Goal: Task Accomplishment & Management: Use online tool/utility

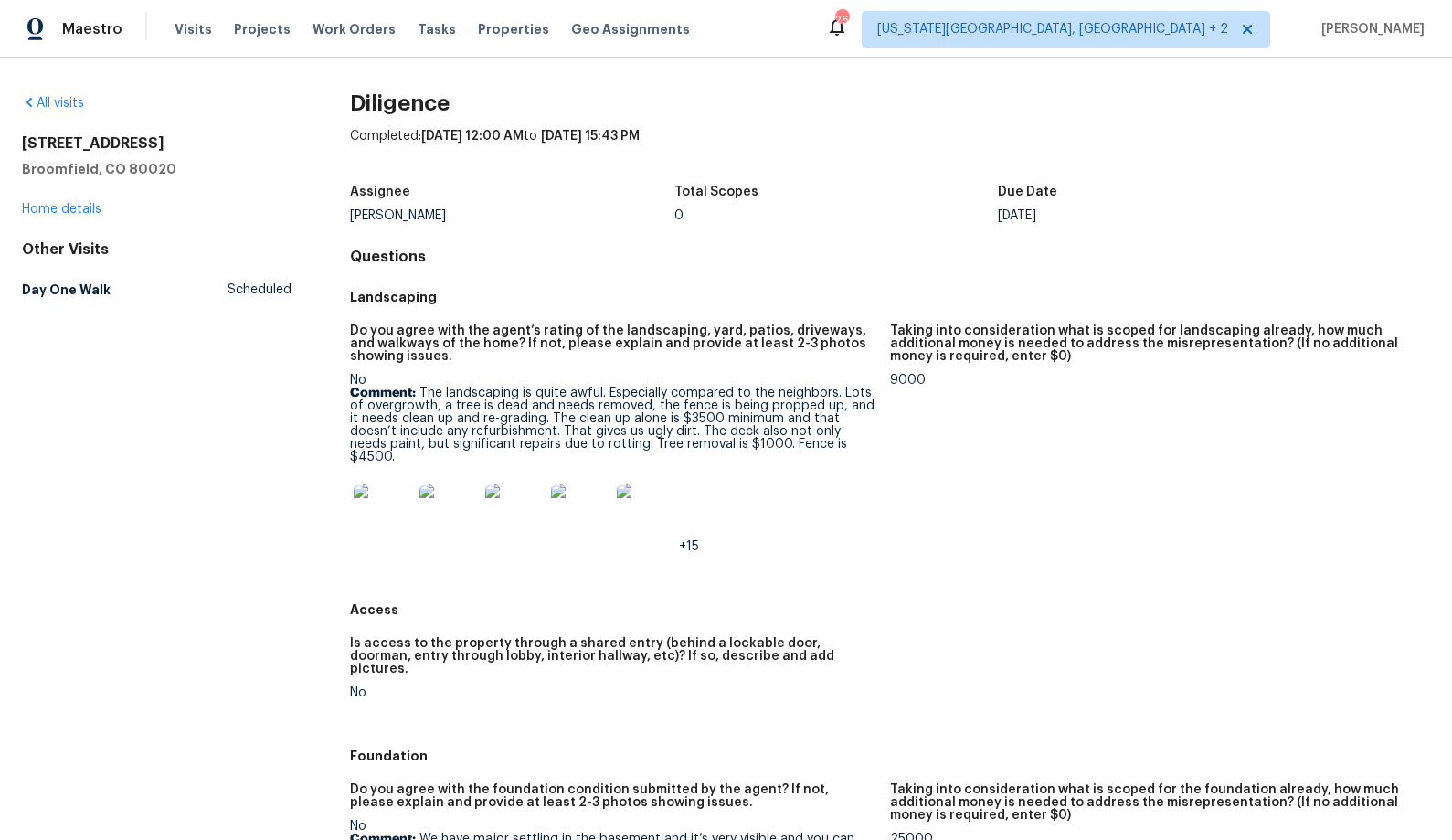
click at [723, 413] on p "Comment: The landscaping is quite awful. Especially compared to the neighbors. …" at bounding box center [613, 426] width 526 height 77
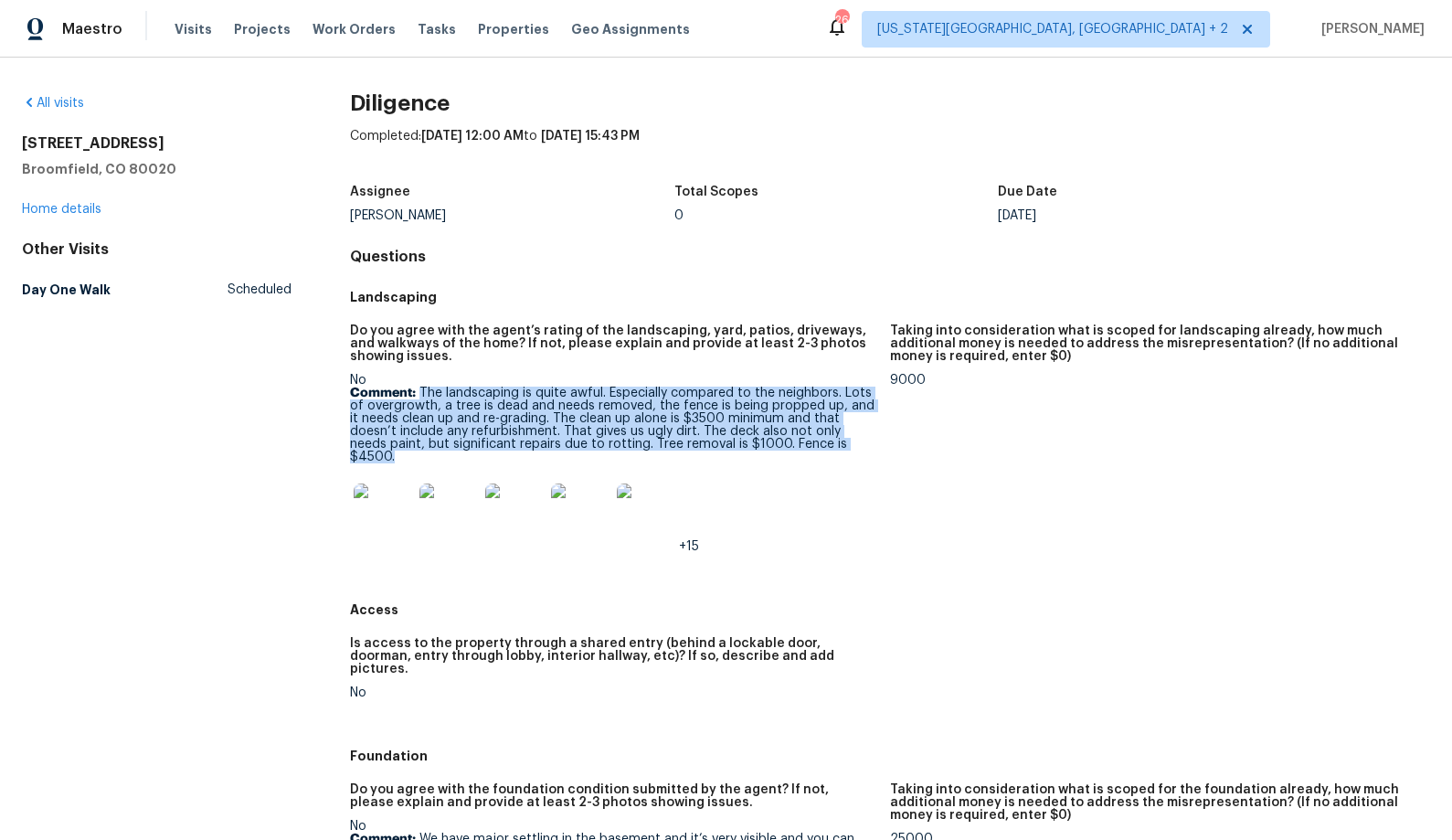
drag, startPoint x: 417, startPoint y: 393, endPoint x: 490, endPoint y: 459, distance: 98.4
click at [490, 459] on p "Comment: The landscaping is quite awful. Especially compared to the neighbors. …" at bounding box center [613, 426] width 526 height 77
copy p "The landscaping is quite awful. Especially compared to the neighbors. Lots of o…"
click at [762, 429] on p "Comment: The landscaping is quite awful. Especially compared to the neighbors. …" at bounding box center [613, 426] width 526 height 77
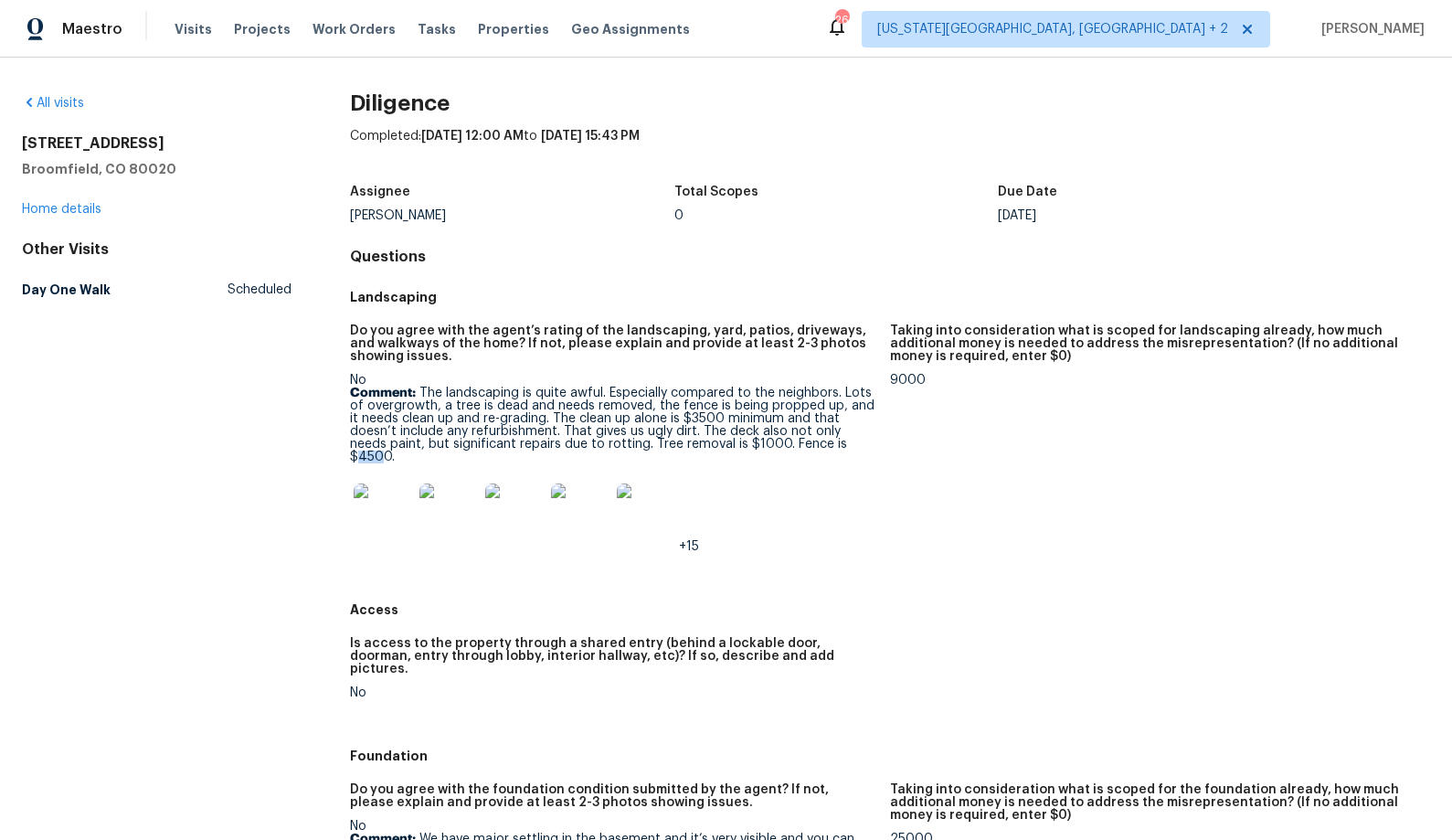
drag, startPoint x: 355, startPoint y: 453, endPoint x: 387, endPoint y: 453, distance: 32.0
click at [385, 453] on p "Comment: The landscaping is quite awful. Especially compared to the neighbors. …" at bounding box center [613, 426] width 526 height 77
click at [387, 453] on p "Comment: The landscaping is quite awful. Especially compared to the neighbors. …" at bounding box center [613, 426] width 526 height 77
drag, startPoint x: 738, startPoint y: 444, endPoint x: 762, endPoint y: 444, distance: 24.0
click at [750, 444] on p "Comment: The landscaping is quite awful. Especially compared to the neighbors. …" at bounding box center [613, 426] width 526 height 77
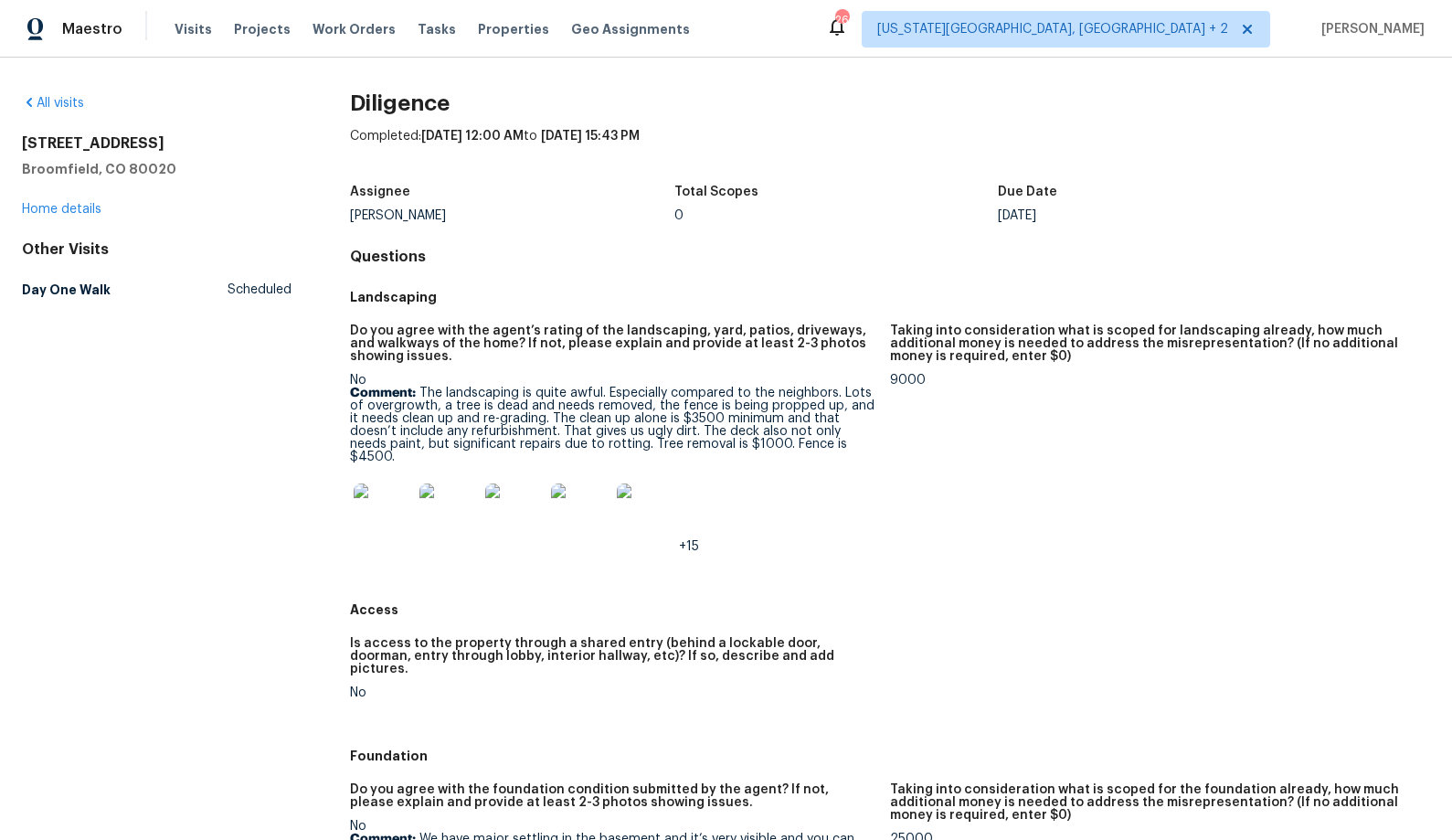
click at [763, 444] on p "Comment: The landscaping is quite awful. Especially compared to the neighbors. …" at bounding box center [613, 426] width 526 height 77
click at [689, 414] on p "Comment: The landscaping is quite awful. Especially compared to the neighbors. …" at bounding box center [613, 426] width 526 height 77
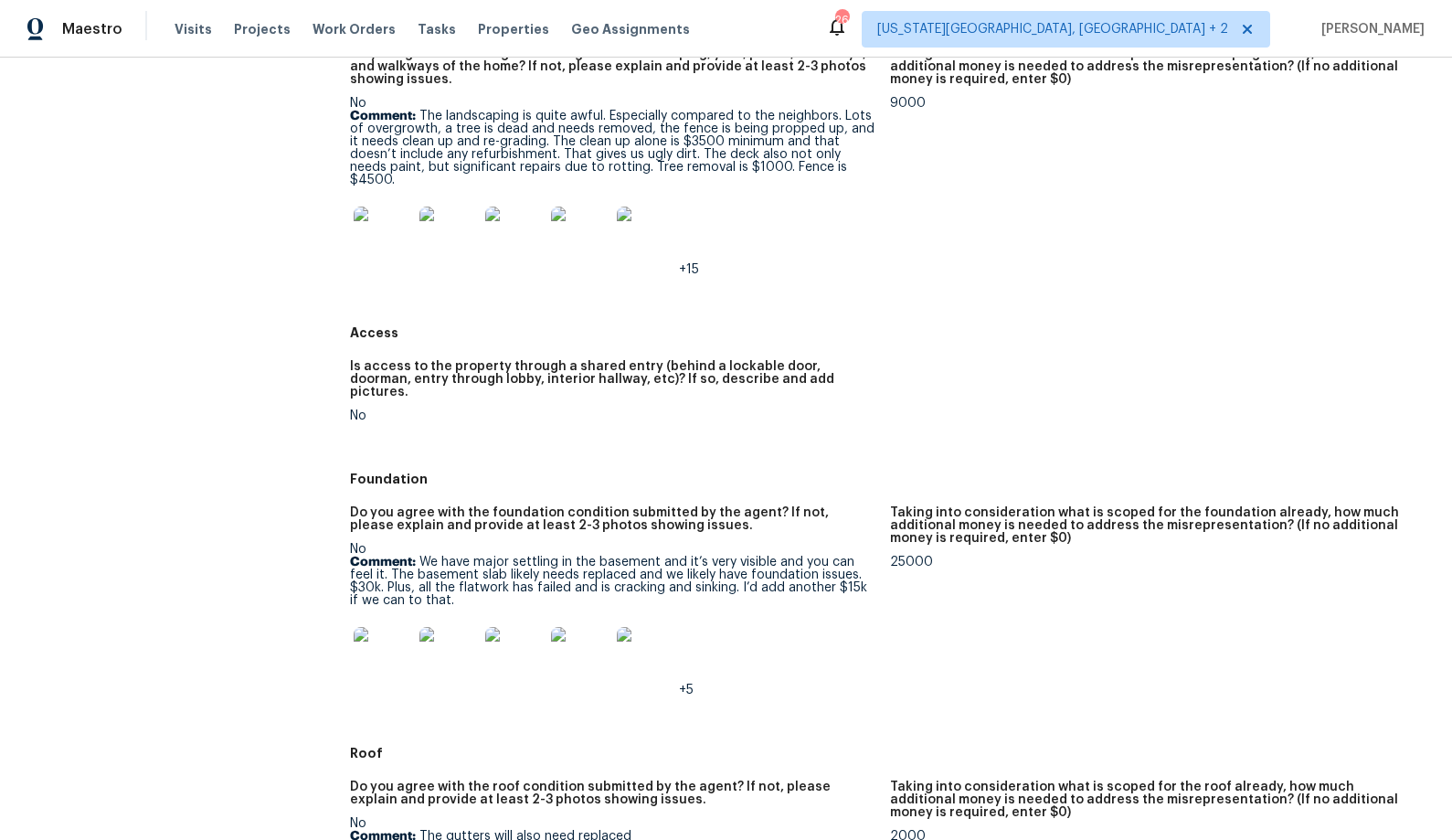
scroll to position [279, 0]
click at [384, 638] on img at bounding box center [383, 655] width 59 height 59
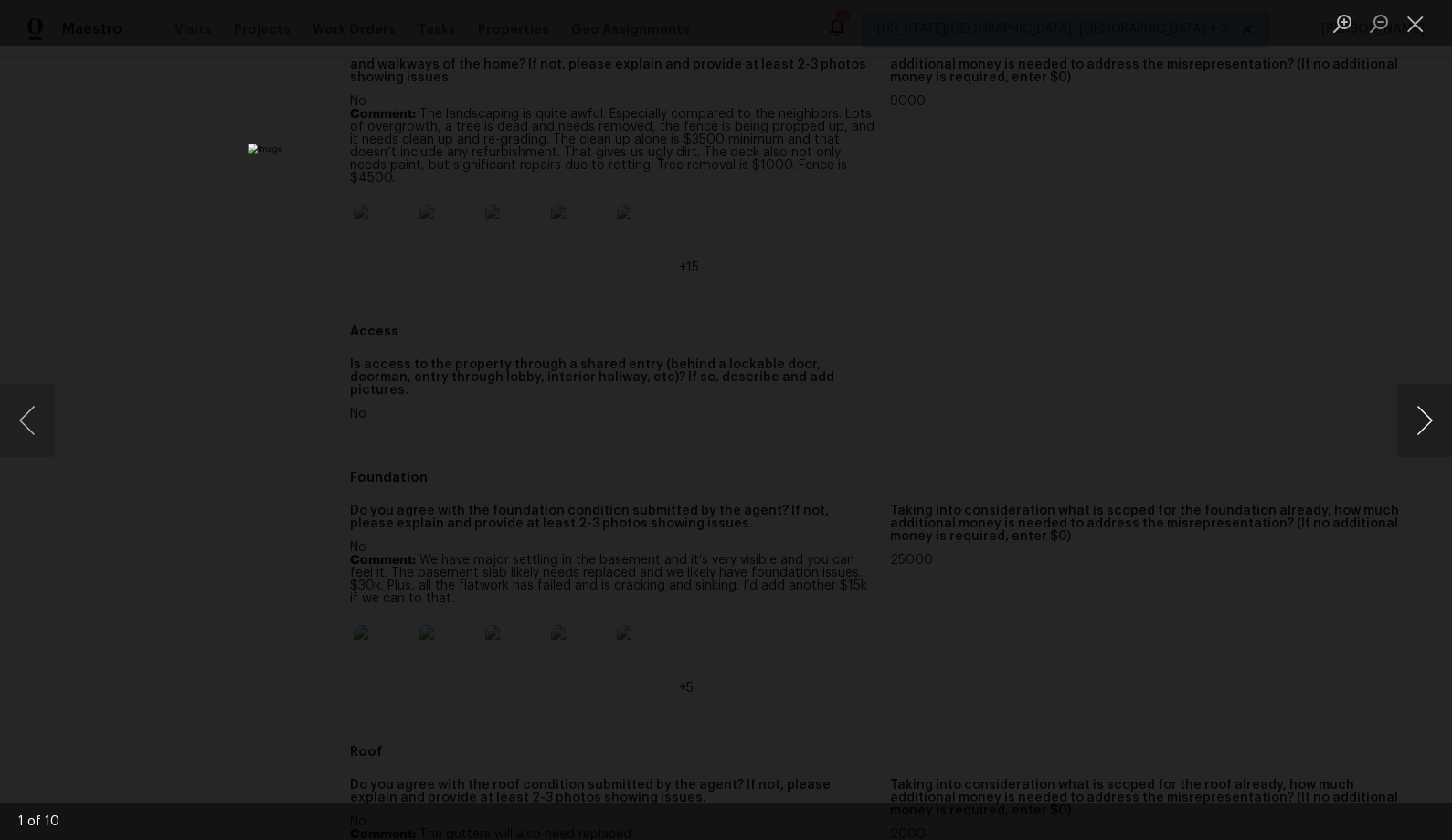
click at [1419, 429] on button "Next image" at bounding box center [1425, 421] width 55 height 73
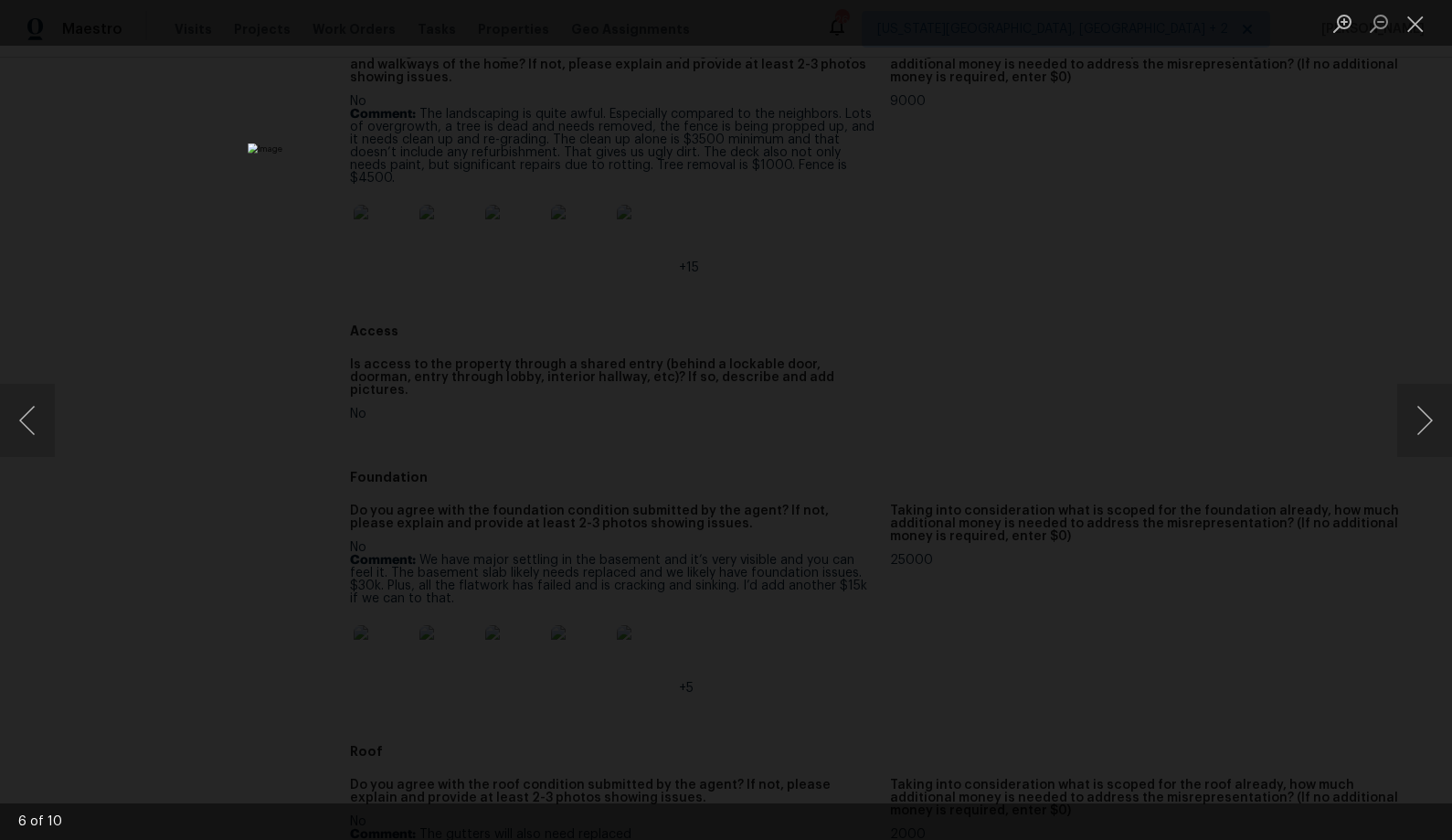
click at [1245, 471] on div "Lightbox" at bounding box center [726, 420] width 1452 height 840
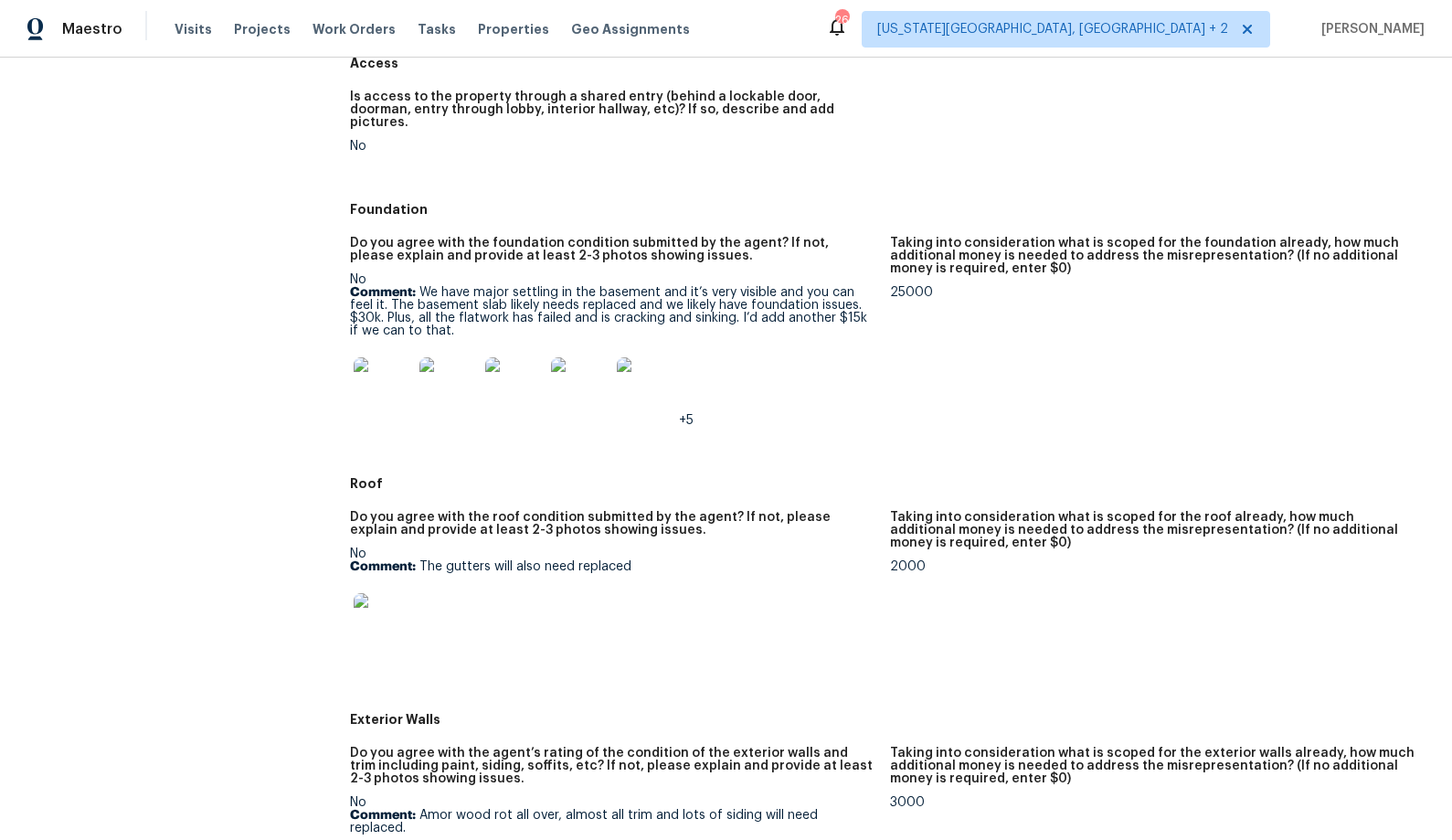
scroll to position [735, 0]
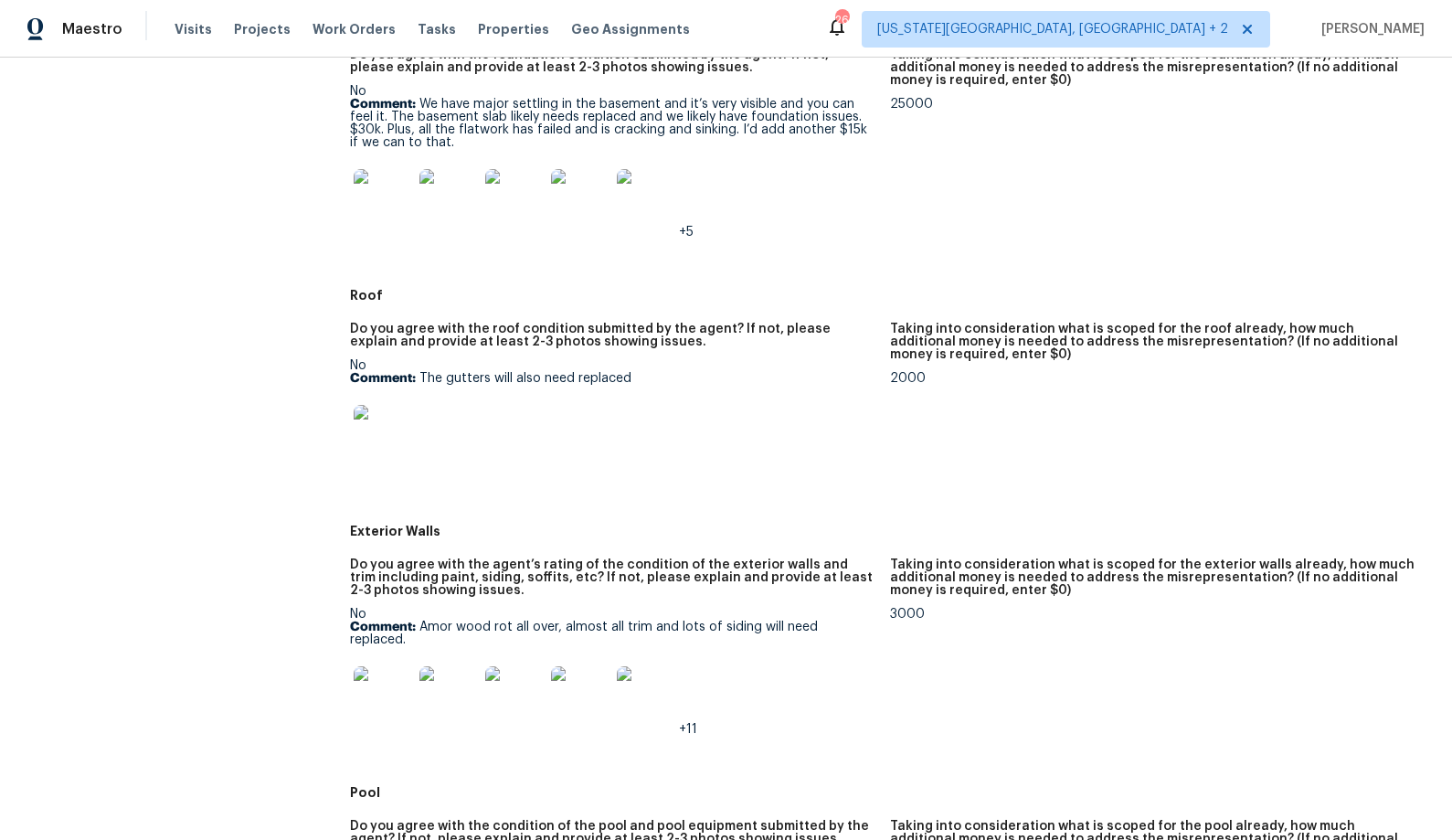
click at [395, 421] on img at bounding box center [383, 434] width 59 height 59
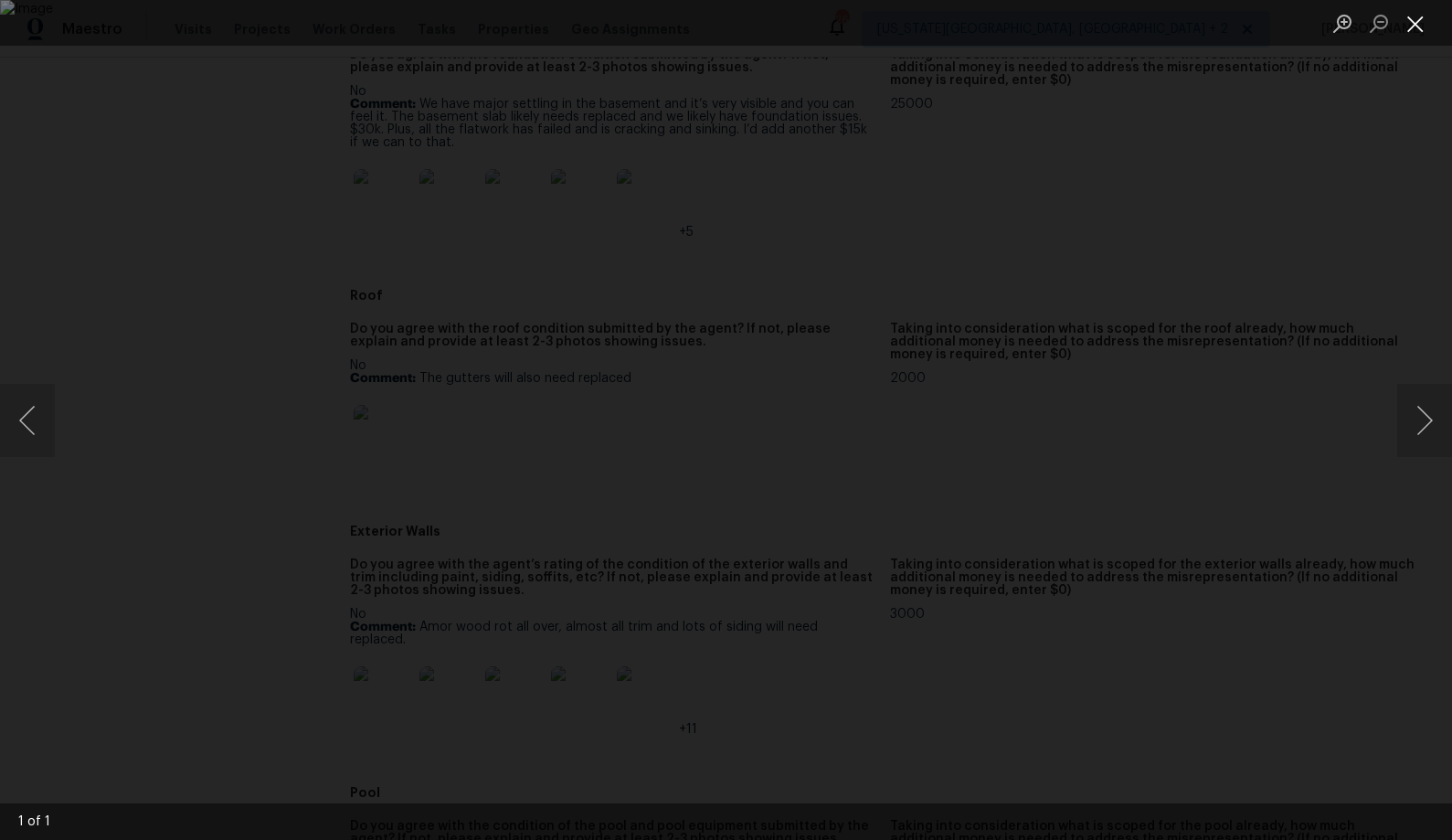
click at [1412, 34] on button "Close lightbox" at bounding box center [1416, 23] width 37 height 32
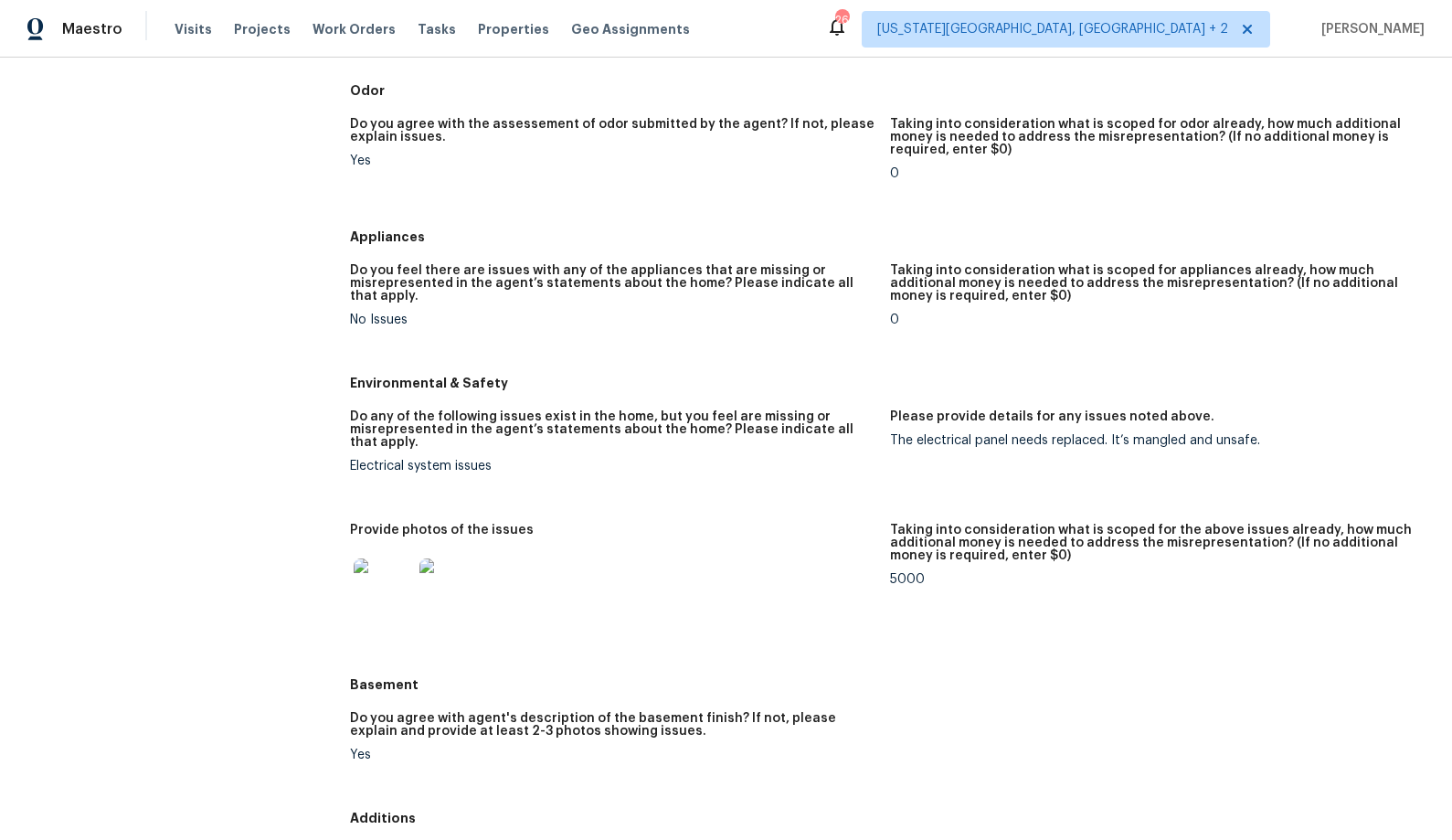
scroll to position [1992, 0]
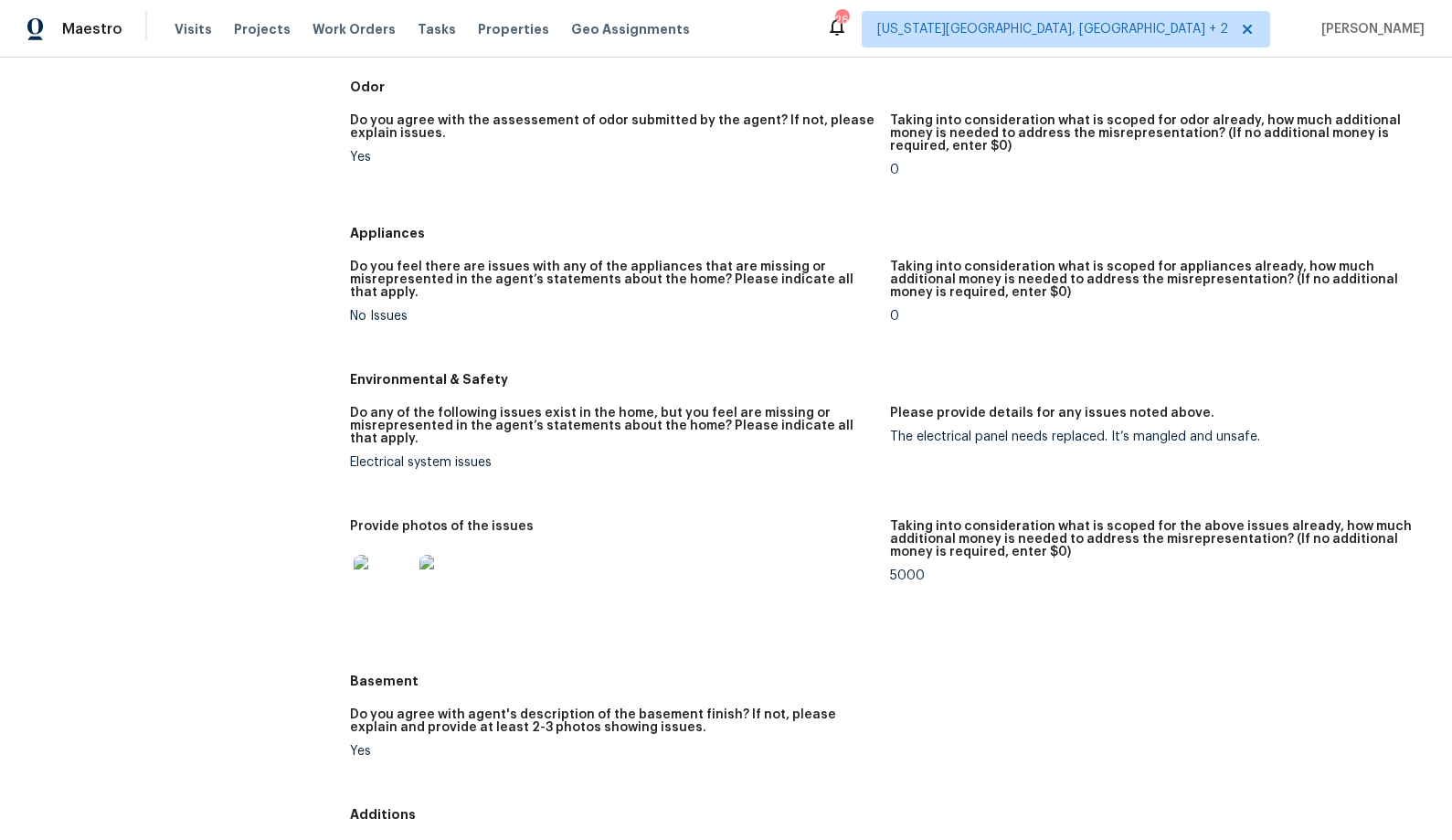
click at [441, 573] on img at bounding box center [449, 584] width 59 height 59
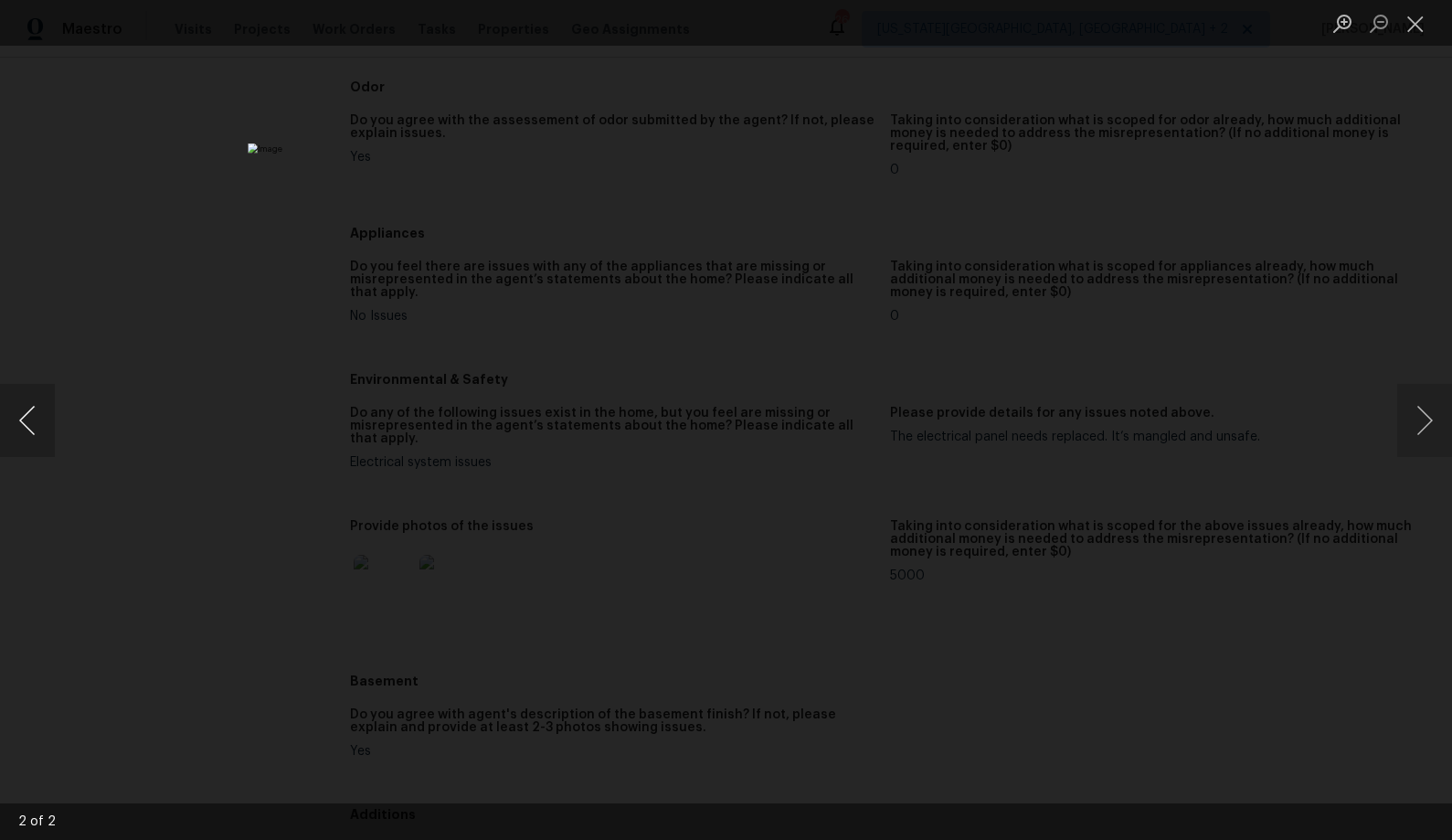
click at [32, 419] on button "Previous image" at bounding box center [28, 421] width 55 height 73
click at [348, 553] on div "Lightbox" at bounding box center [726, 420] width 1452 height 840
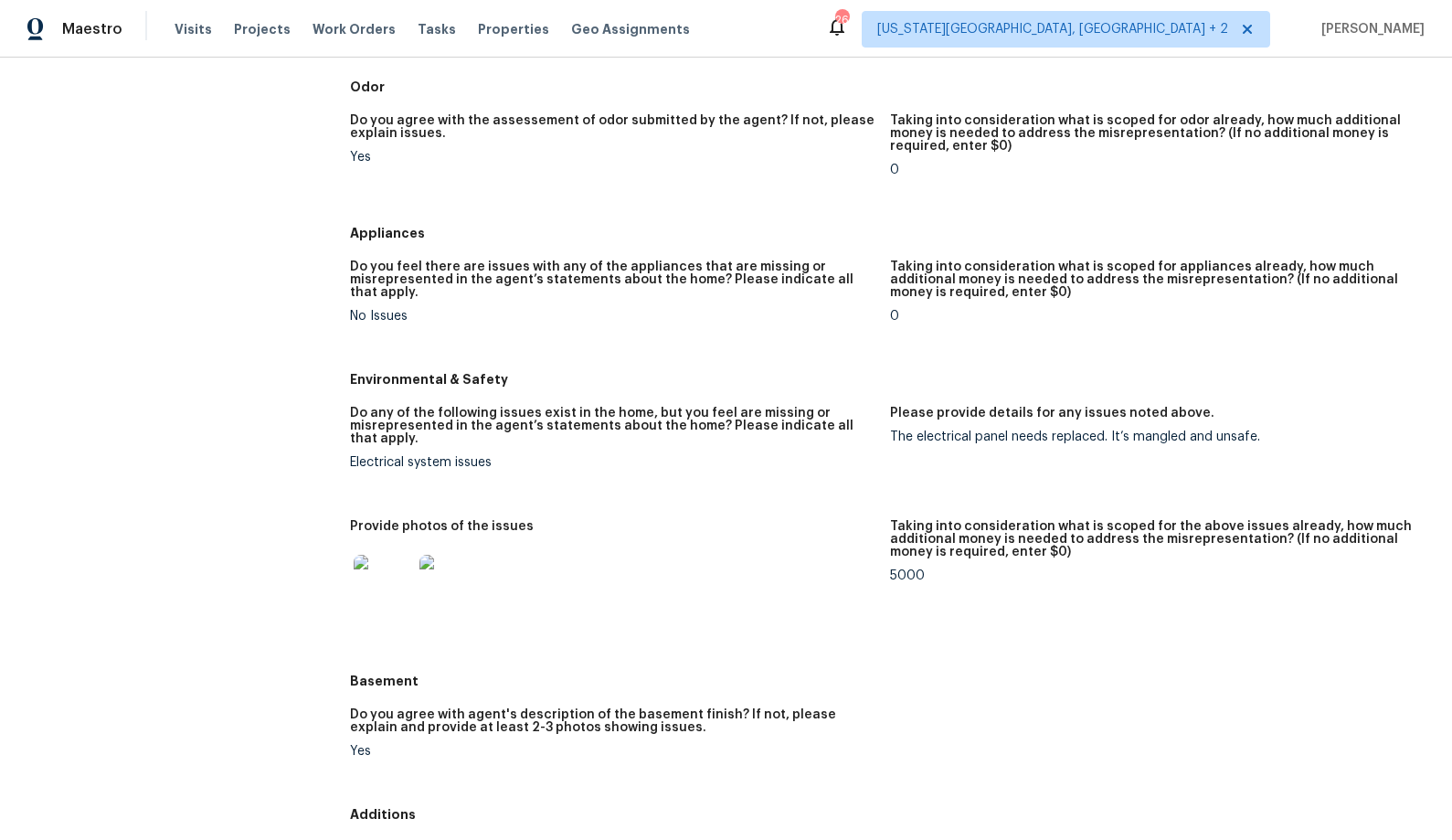
click at [1011, 430] on div "The electrical panel needs replaced. It’s mangled and unsafe." at bounding box center [1153, 437] width 526 height 13
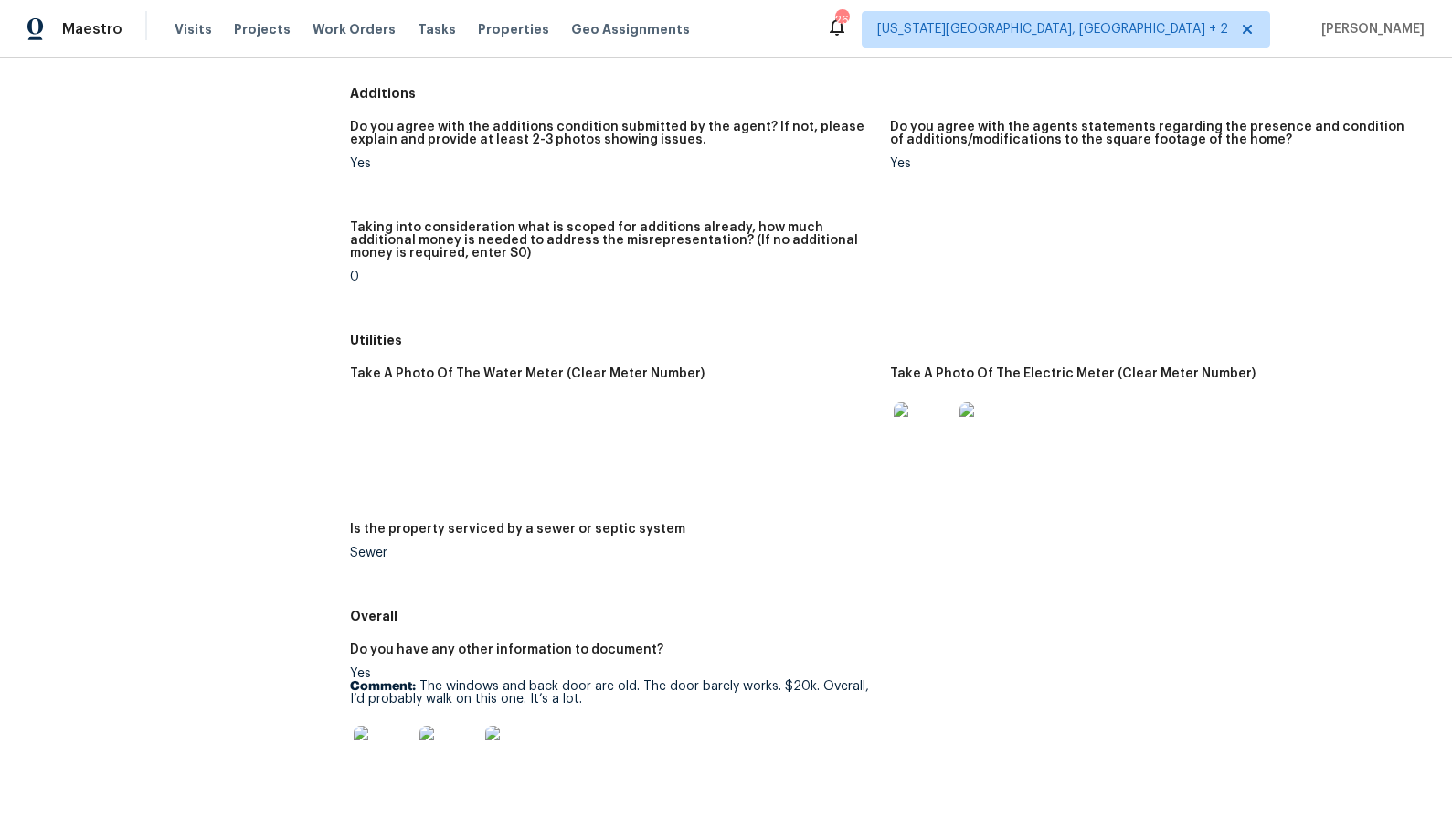
scroll to position [2852, 0]
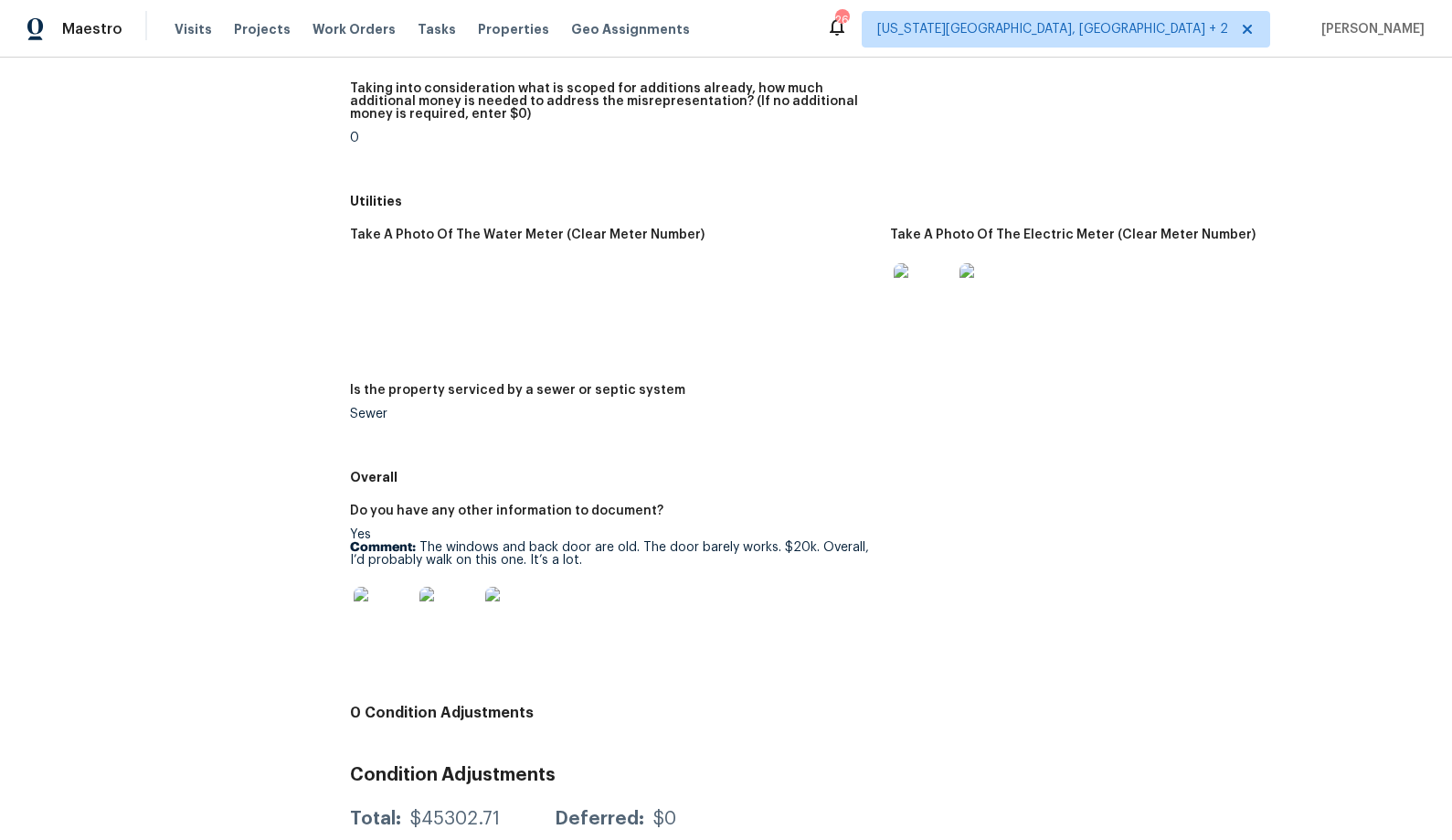
click at [390, 608] on img at bounding box center [383, 616] width 59 height 59
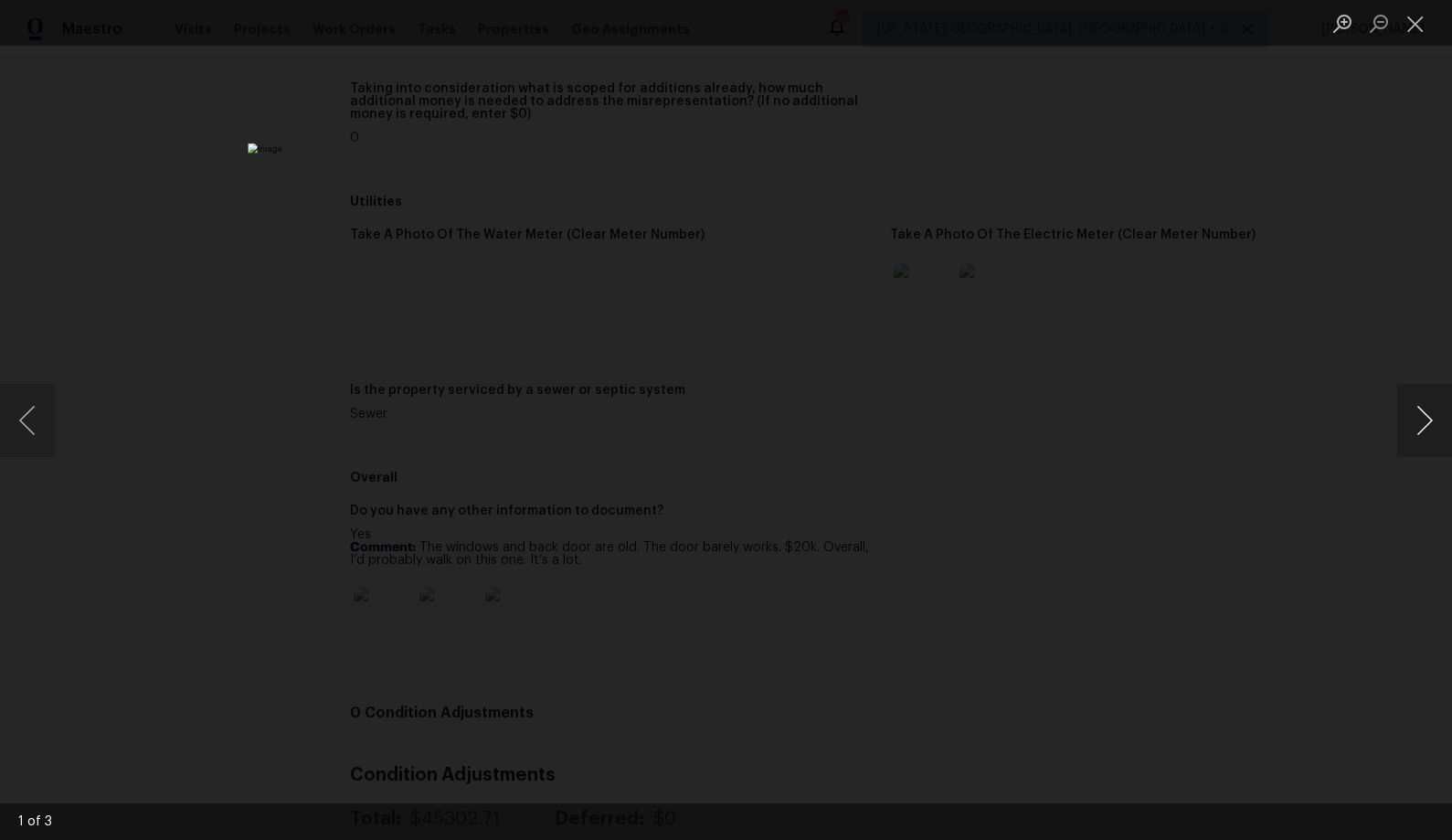
click at [1423, 406] on button "Next image" at bounding box center [1425, 421] width 55 height 73
click at [1363, 452] on div "Lightbox" at bounding box center [726, 420] width 1452 height 840
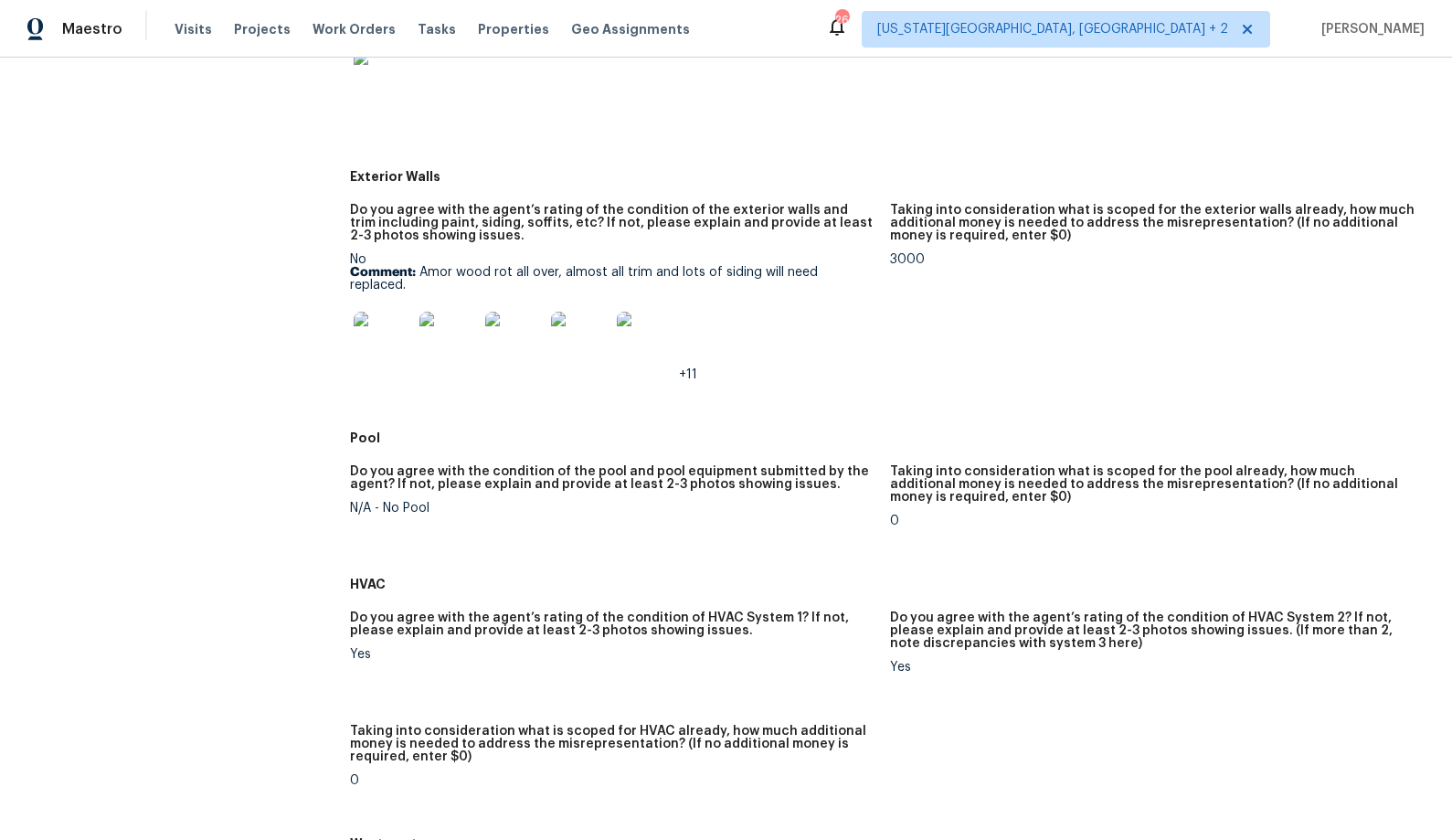
scroll to position [1086, 0]
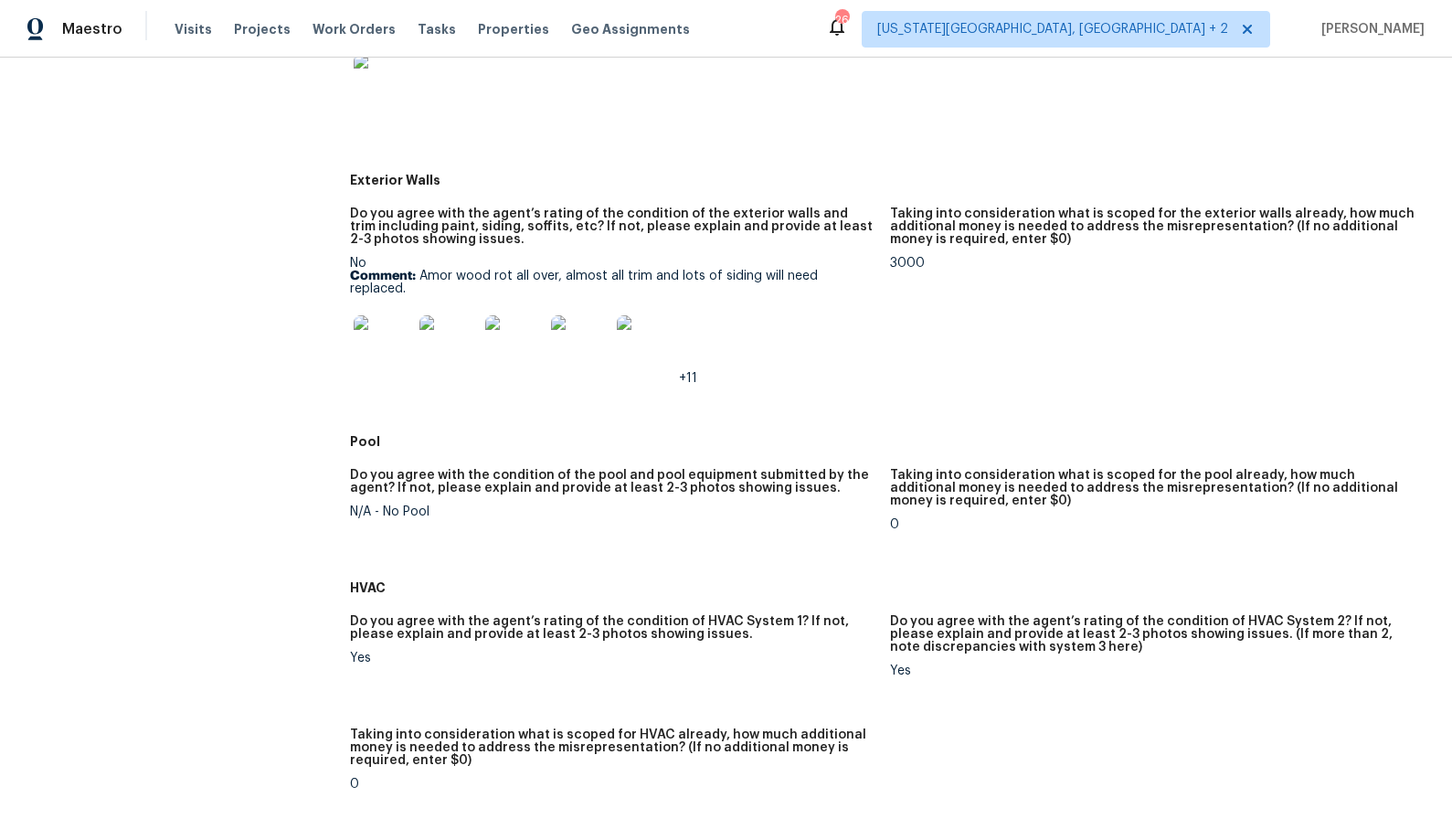
click at [387, 340] on img at bounding box center [383, 345] width 59 height 59
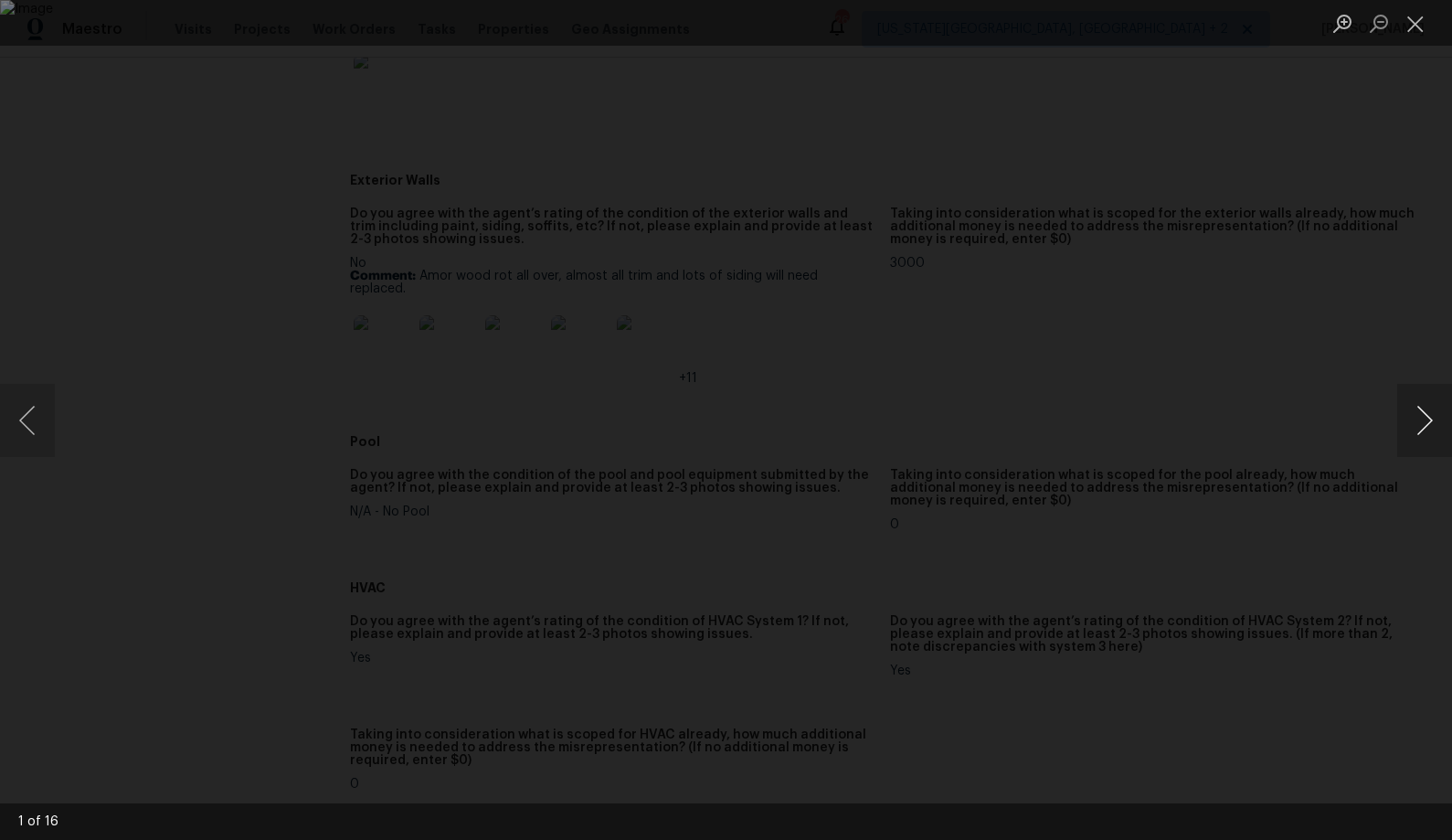
click at [1434, 428] on button "Next image" at bounding box center [1425, 421] width 55 height 73
click at [1434, 427] on button "Next image" at bounding box center [1425, 421] width 55 height 73
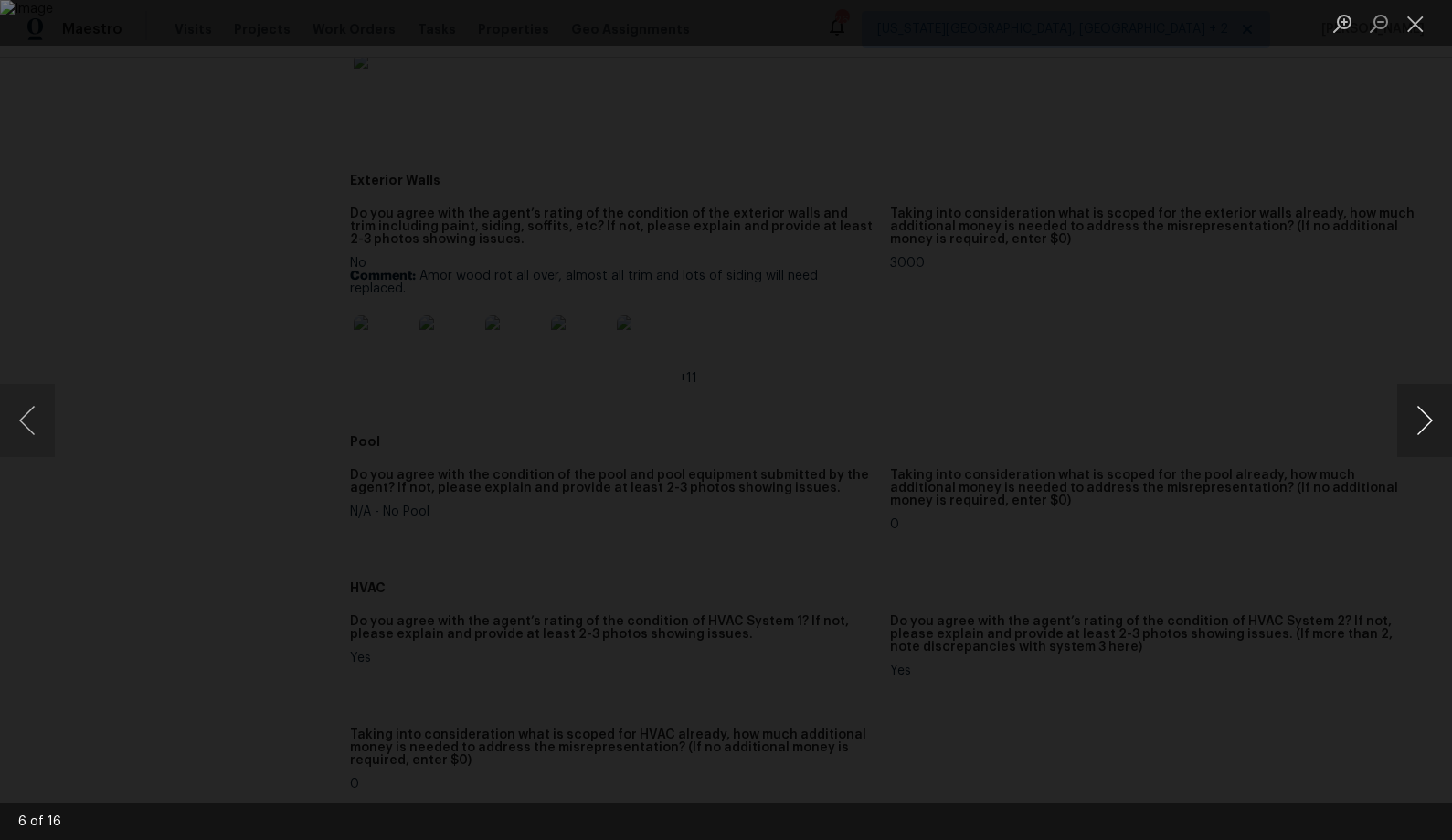
click at [1399, 437] on button "Next image" at bounding box center [1425, 421] width 55 height 73
click at [1386, 380] on div "Lightbox" at bounding box center [726, 420] width 1452 height 840
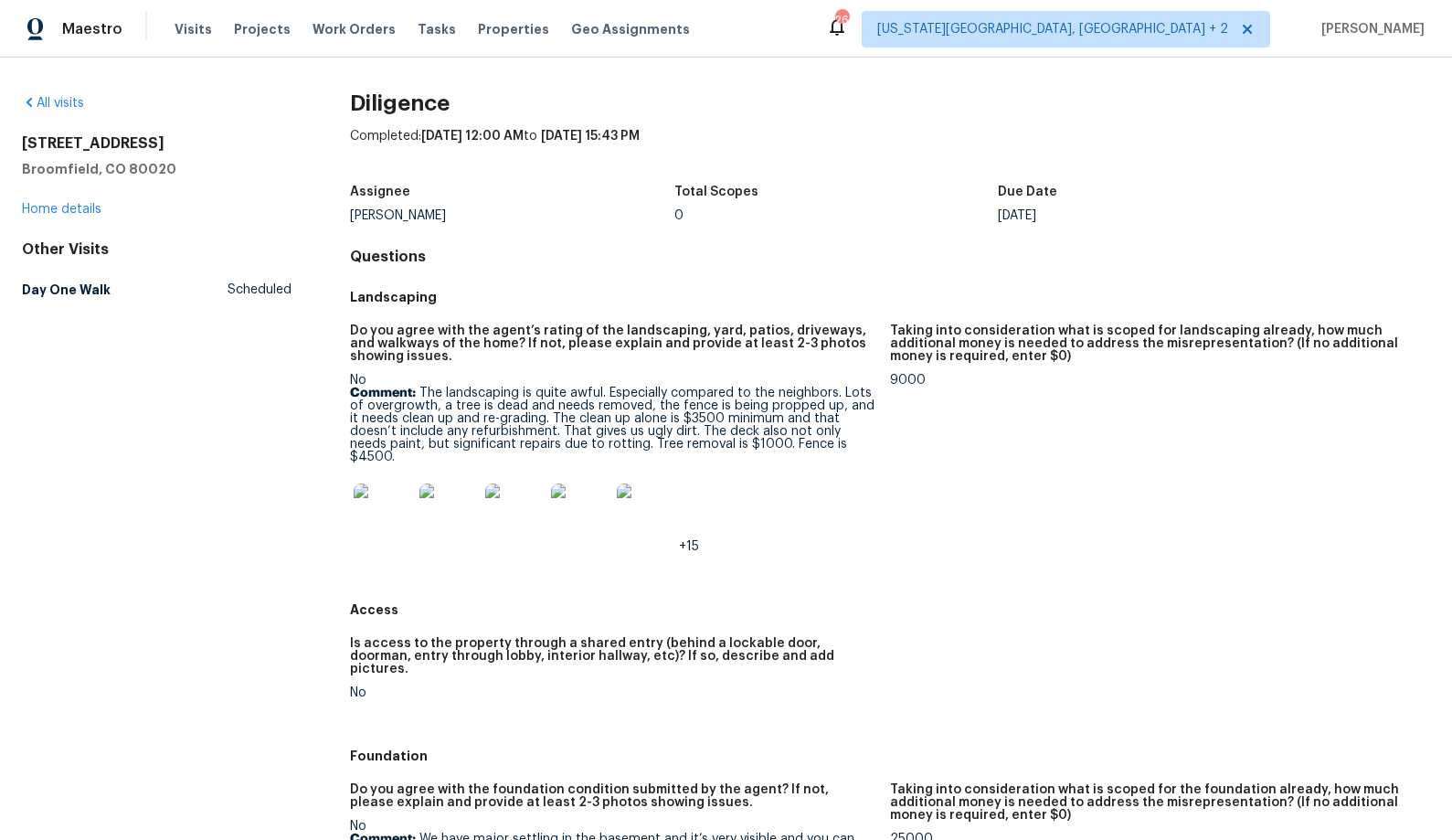
scroll to position [0, 0]
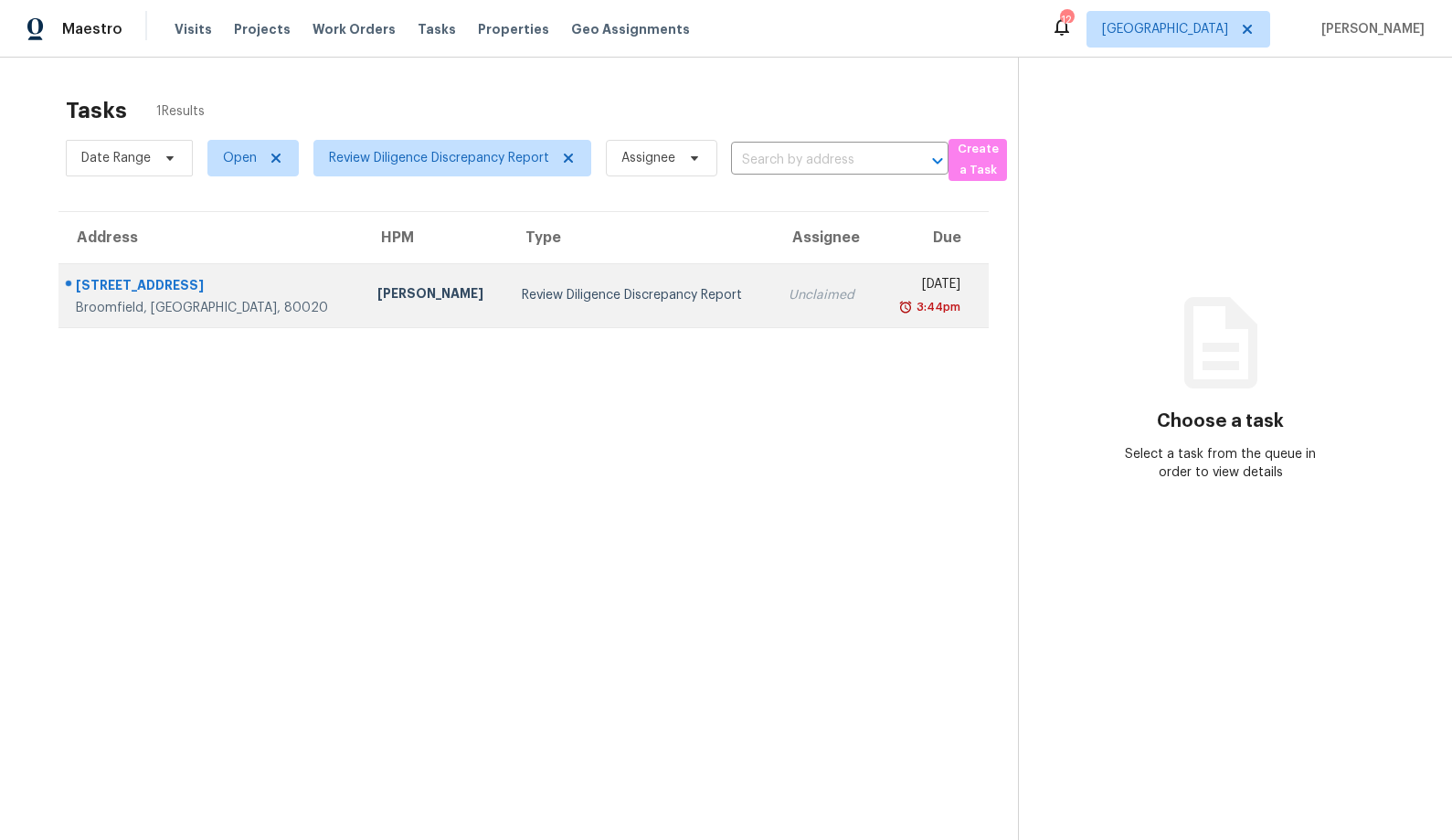
click at [227, 286] on div "[STREET_ADDRESS]" at bounding box center [212, 287] width 272 height 23
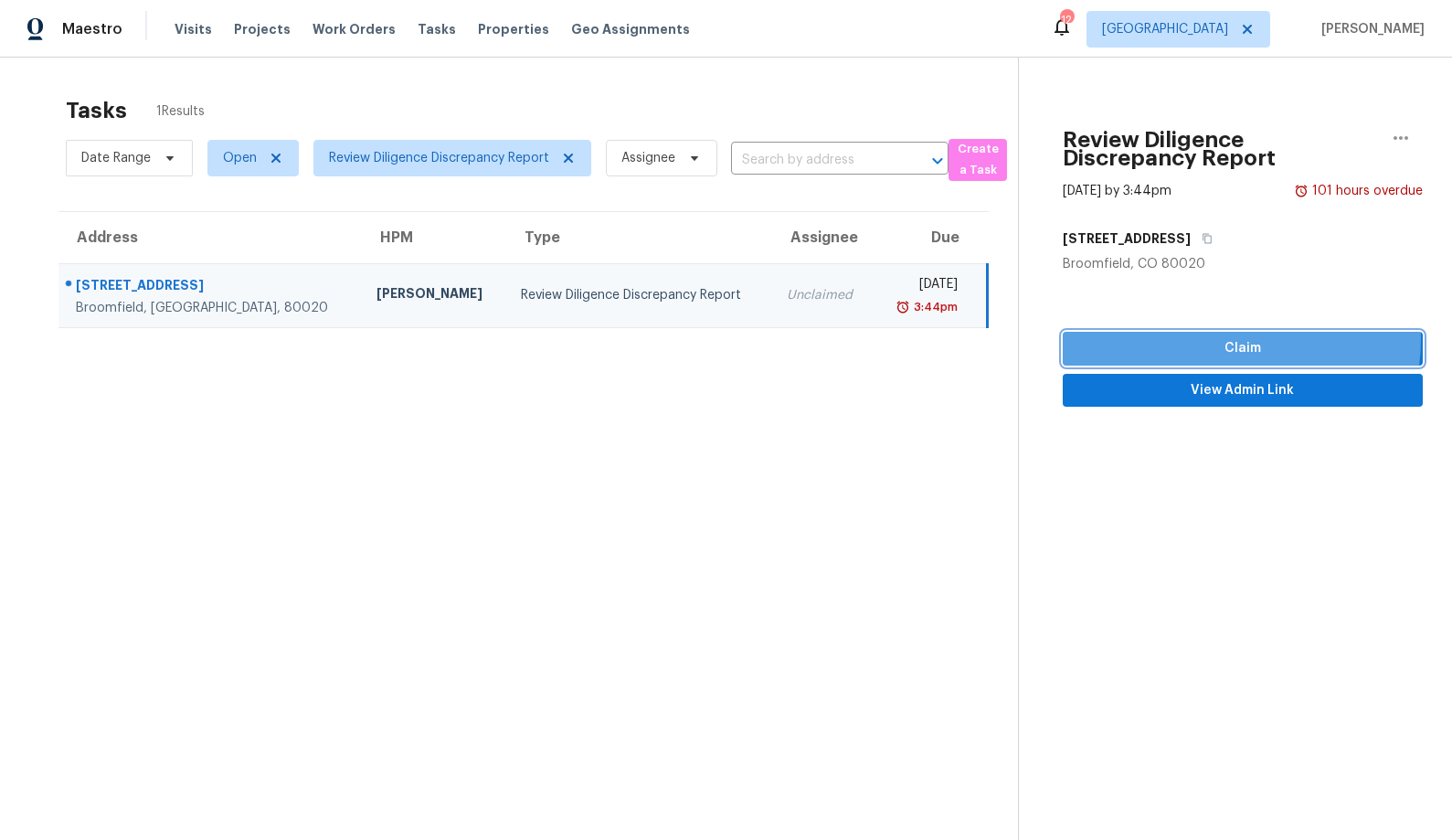
click at [1213, 339] on span "Claim" at bounding box center [1243, 348] width 331 height 23
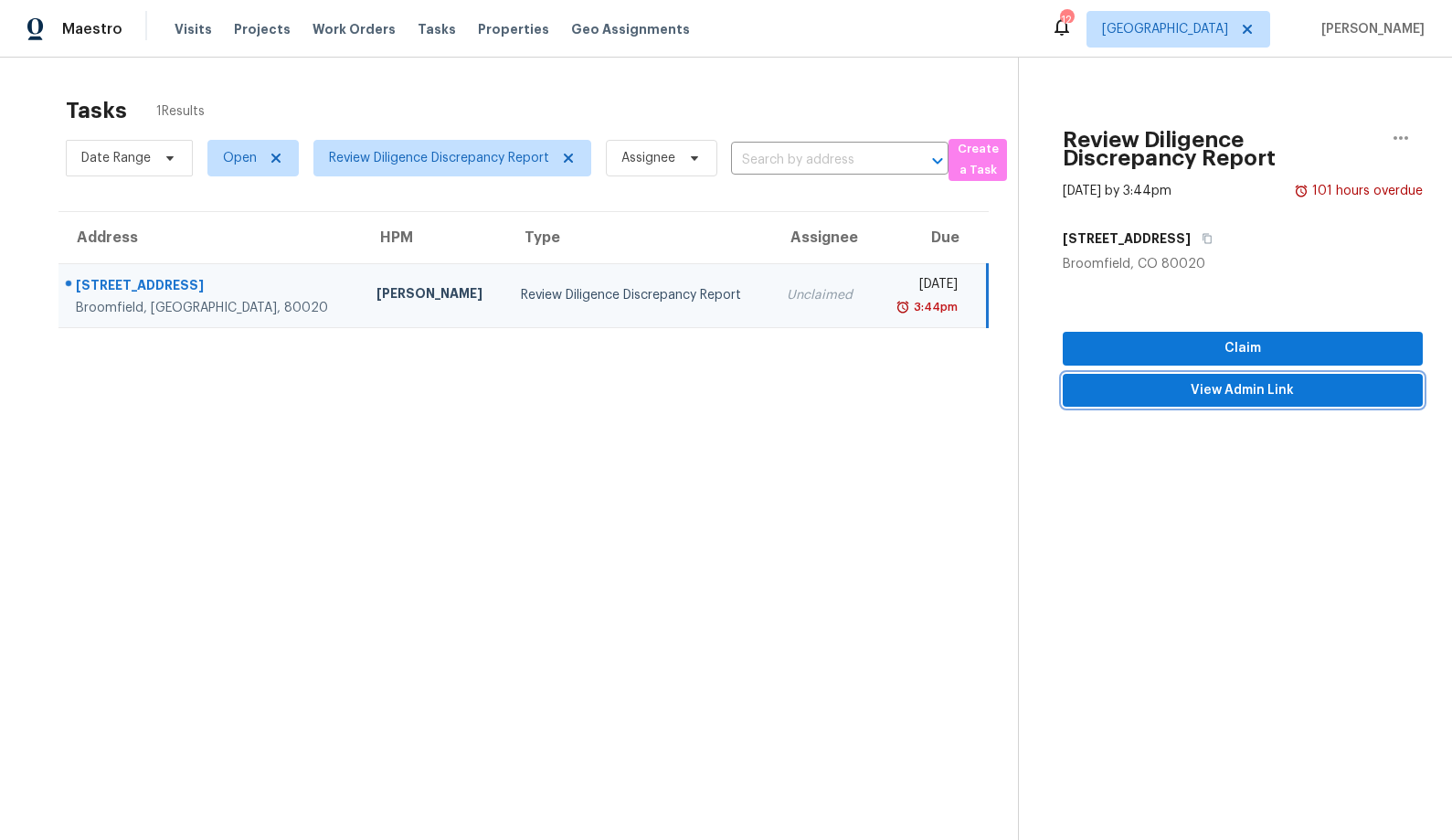
click at [1219, 391] on span "View Admin Link" at bounding box center [1243, 391] width 331 height 23
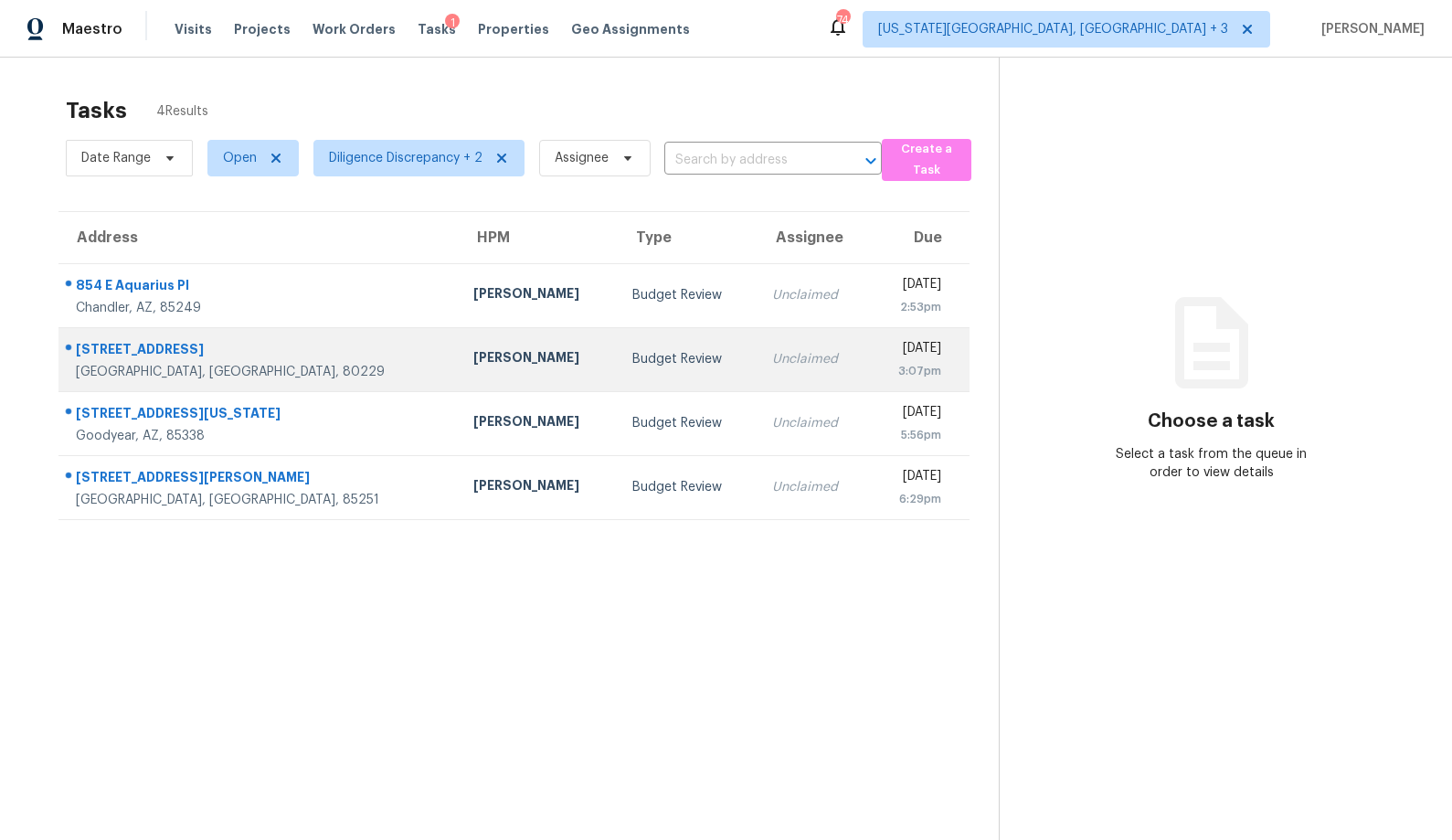
click at [242, 356] on div "2288 Coronado Pkwy N Apt D" at bounding box center [260, 351] width 369 height 23
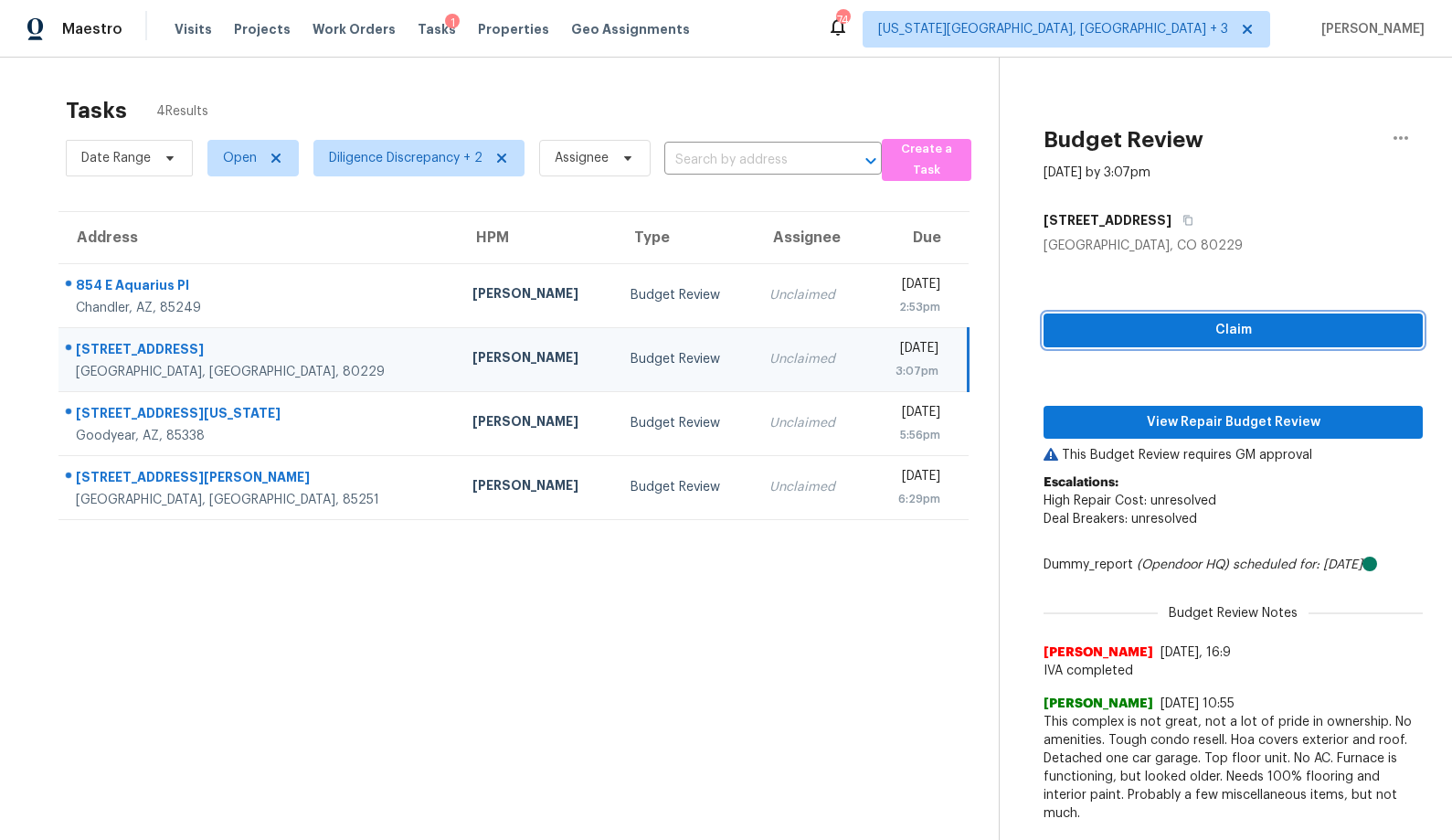
click at [1151, 332] on span "Claim" at bounding box center [1234, 330] width 350 height 23
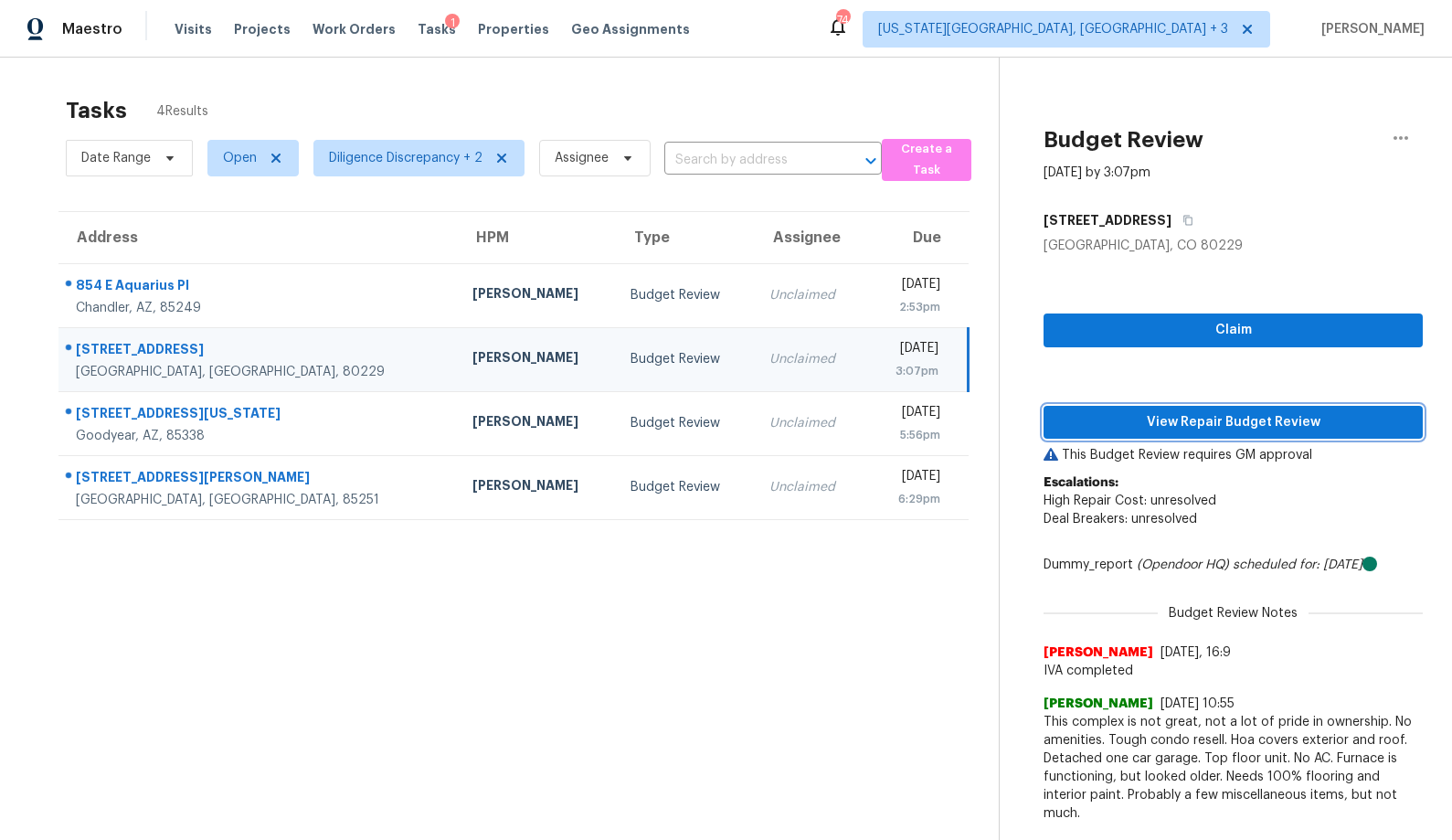
click at [1157, 426] on span "View Repair Budget Review" at bounding box center [1234, 422] width 350 height 23
